Goal: Task Accomplishment & Management: Use online tool/utility

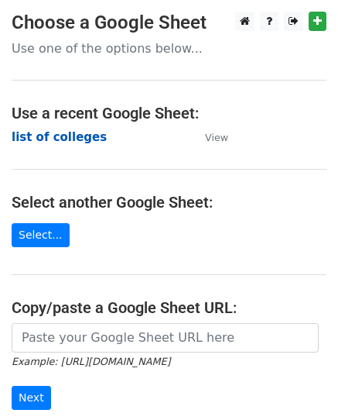
click at [40, 142] on strong "list of colleges" at bounding box center [59, 137] width 95 height 14
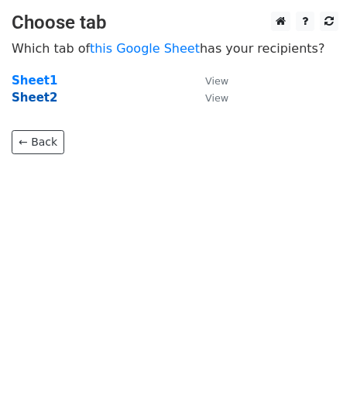
click at [38, 92] on strong "Sheet2" at bounding box center [35, 98] width 46 height 14
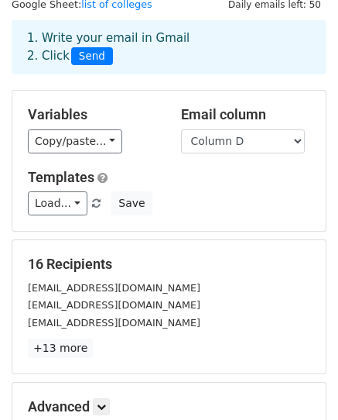
scroll to position [243, 0]
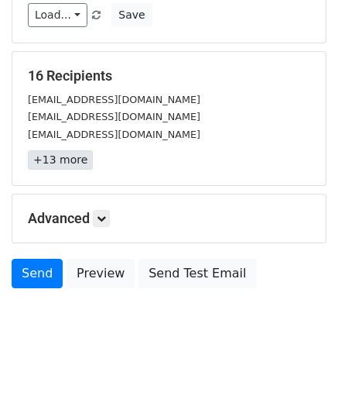
click at [65, 163] on link "+13 more" at bounding box center [60, 159] width 65 height 19
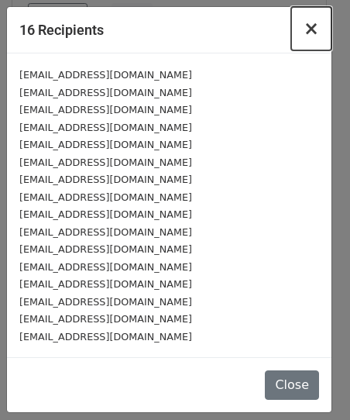
click at [308, 31] on span "×" at bounding box center [310, 29] width 15 height 22
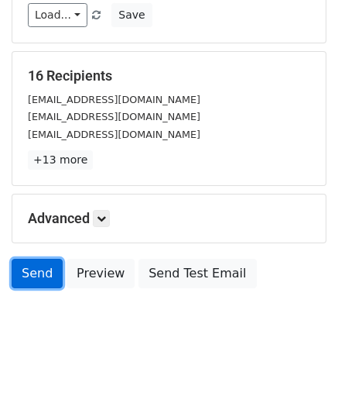
click at [30, 278] on link "Send" at bounding box center [37, 273] width 51 height 29
